Goal: Information Seeking & Learning: Find specific fact

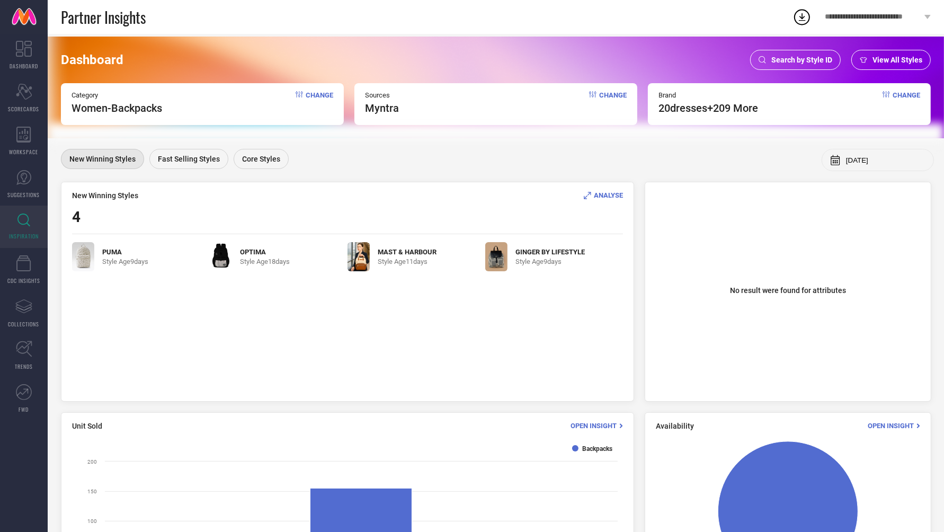
click at [795, 66] on div "Search by Style ID" at bounding box center [795, 60] width 91 height 20
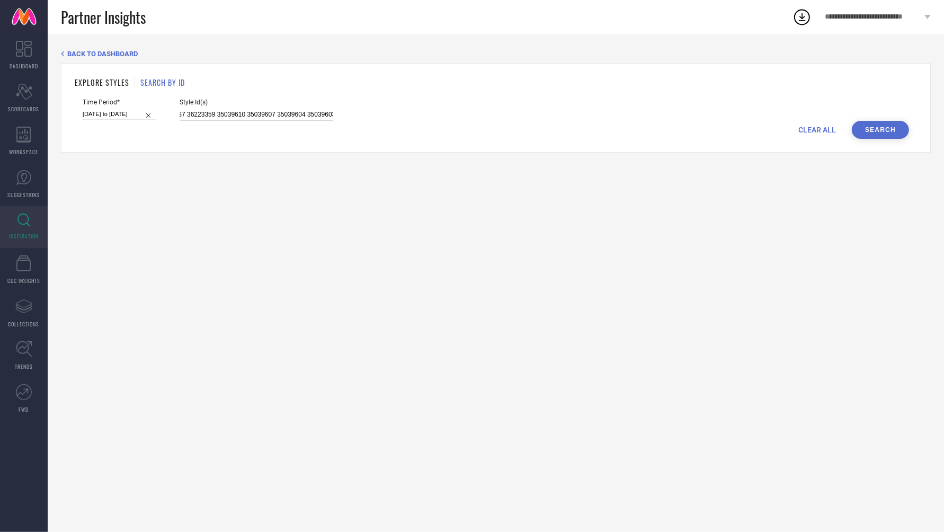
scroll to position [0, 2695]
drag, startPoint x: 167, startPoint y: 115, endPoint x: 622, endPoint y: 121, distance: 454.4
click at [622, 121] on form "Time Period* [DATE] to [DATE] Style Id(s) 33011934 34427491 34152661 28501448 3…" at bounding box center [496, 118] width 842 height 40
paste input "30951975 33910589 30951958 30951956 35846326 30951966 35846327 32785888 3095197…"
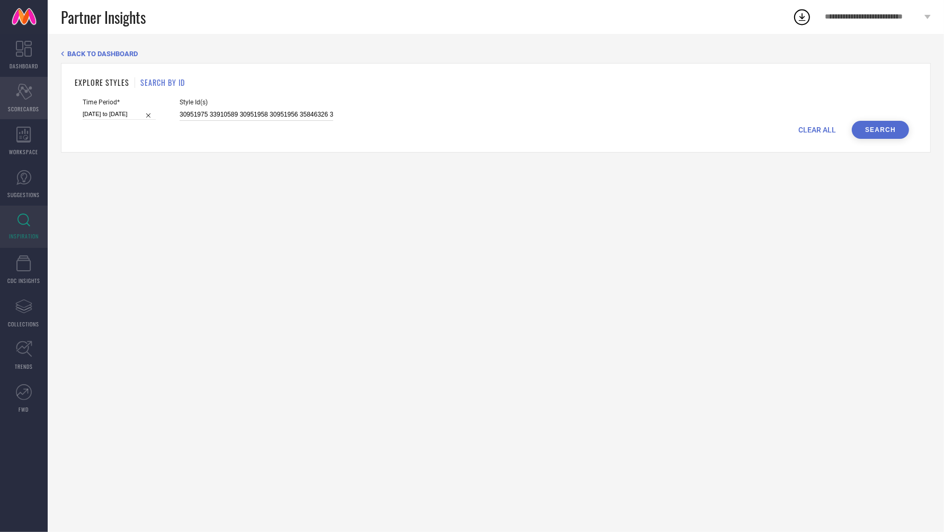
drag, startPoint x: 320, startPoint y: 114, endPoint x: 31, endPoint y: 89, distance: 290.1
click at [31, 89] on div "DASHBOARD Scorecard SCORECARDS WORKSPACE SUGGESTIONS INSPIRATION CDC INSIGHTS A…" at bounding box center [472, 283] width 944 height 498
type input "30951975 33910589 30951958 30951956 35846326 30951966 35846327 32785888 3095197…"
click at [892, 122] on button "Search" at bounding box center [879, 130] width 57 height 18
